Goal: Information Seeking & Learning: Learn about a topic

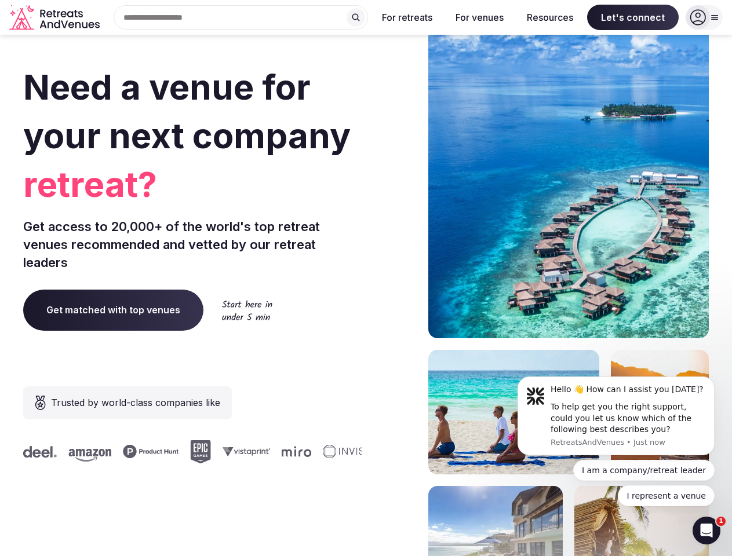
click at [366, 278] on div "Need a venue for your next company retreat? Get access to 20,000+ of the world'…" at bounding box center [365, 347] width 685 height 698
click at [241, 17] on div "Search Popular Destinations [GEOGRAPHIC_DATA], [GEOGRAPHIC_DATA] [GEOGRAPHIC_DA…" at bounding box center [236, 17] width 264 height 24
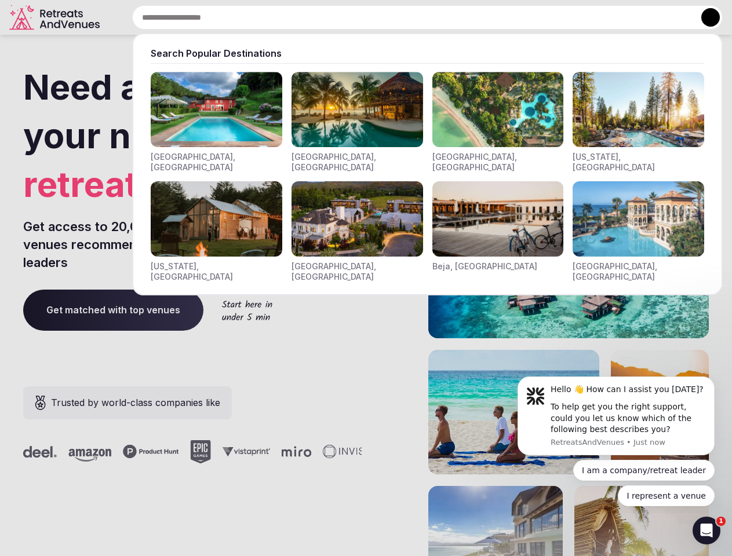
click at [356, 17] on input "text" at bounding box center [427, 17] width 590 height 24
click at [407, 17] on input "text" at bounding box center [427, 17] width 590 height 24
click at [479, 17] on input "text" at bounding box center [427, 17] width 590 height 24
click at [550, 17] on input "text" at bounding box center [427, 17] width 590 height 24
click at [633, 17] on input "text" at bounding box center [427, 17] width 590 height 24
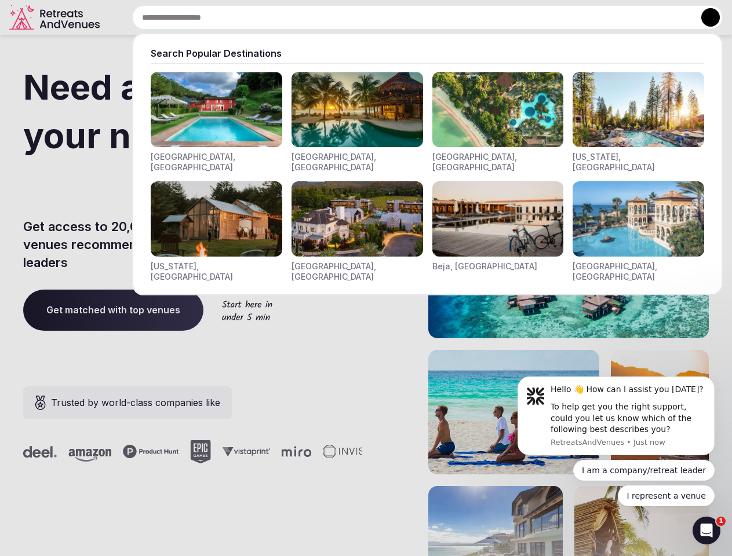
click at [704, 17] on button at bounding box center [710, 17] width 19 height 19
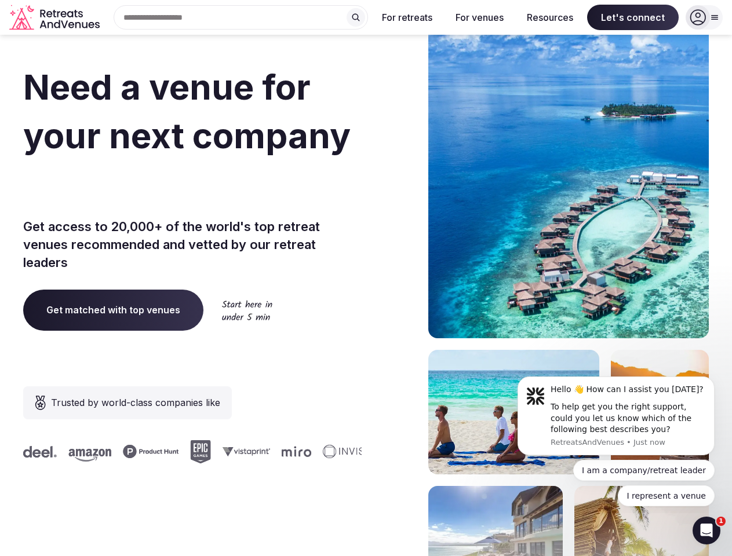
click at [616, 416] on div "To help get you the right support, could you let us know which of the following…" at bounding box center [627, 419] width 155 height 34
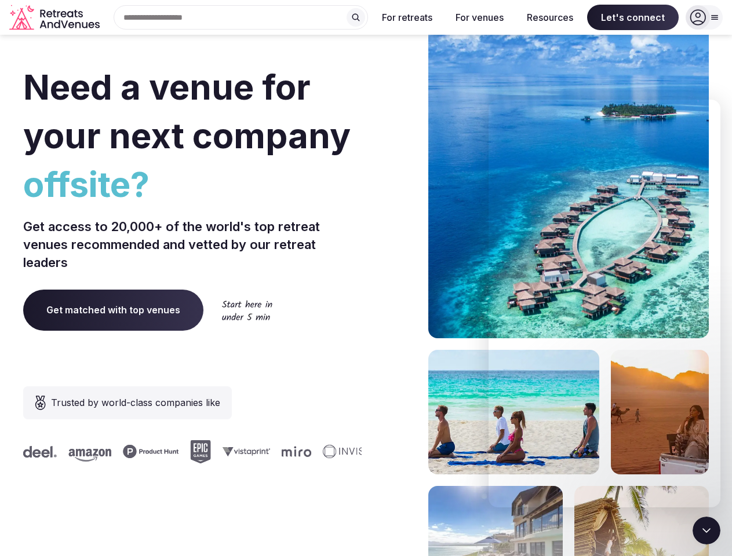
click at [717, 380] on section "Need a venue for your next company offsite? Get access to 20,000+ of the world'…" at bounding box center [366, 347] width 732 height 698
